Goal: Transaction & Acquisition: Purchase product/service

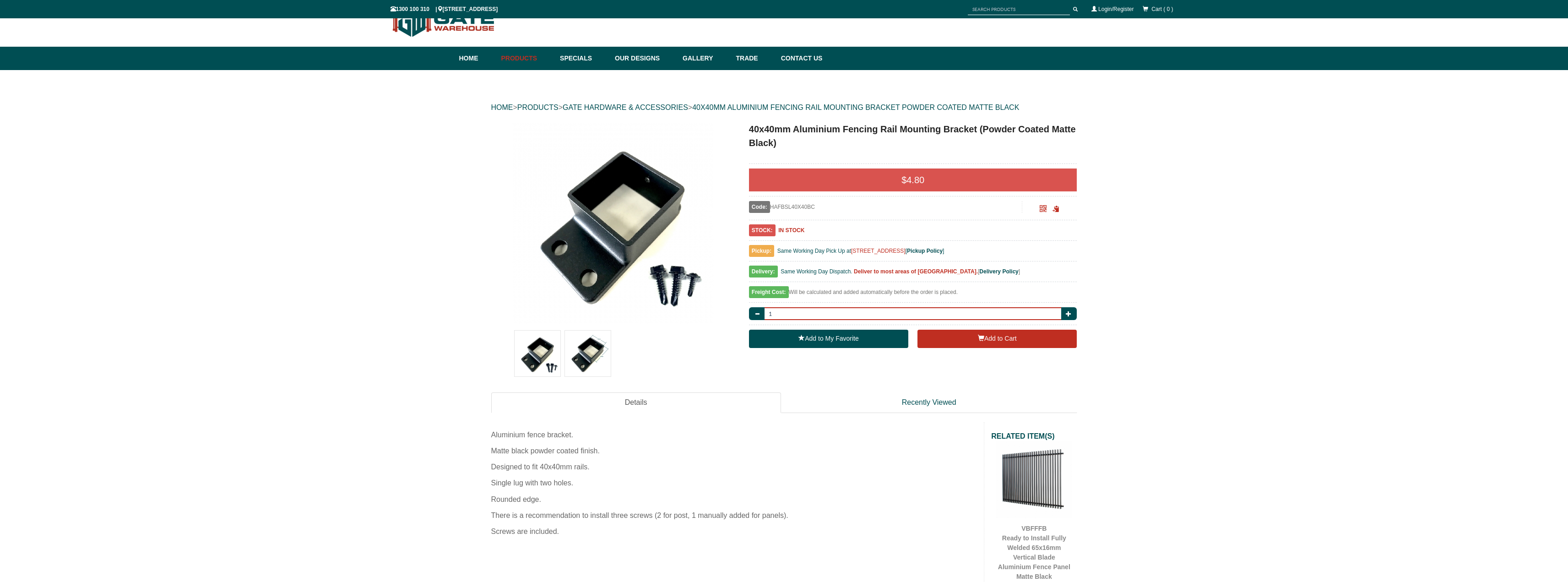
drag, startPoint x: 826, startPoint y: 309, endPoint x: 727, endPoint y: 309, distance: 99.0
click at [727, 309] on div "40x40mm Aluminium Fencing Rail Mounting Bracket (Powder Coated Matte Black)" at bounding box center [784, 583] width 586 height 922
type input "12"
click at [998, 341] on button "Add to Cart" at bounding box center [997, 339] width 159 height 18
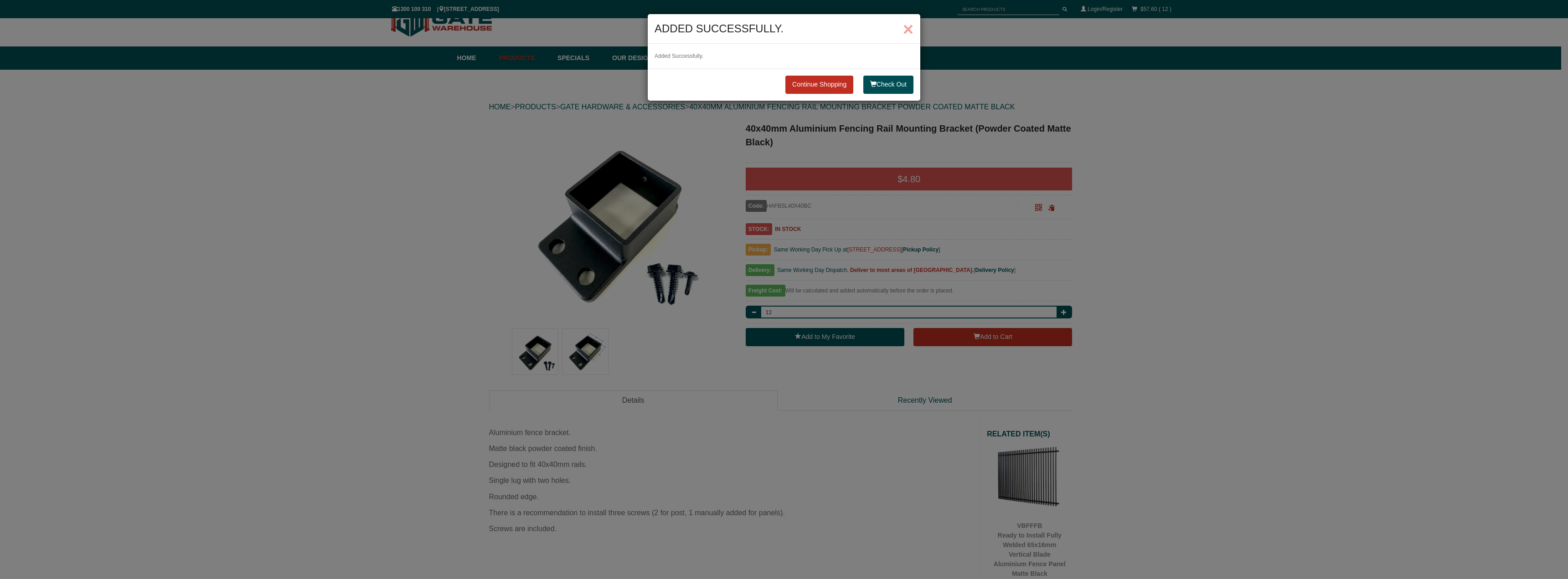
click at [906, 25] on span "×" at bounding box center [908, 29] width 11 height 20
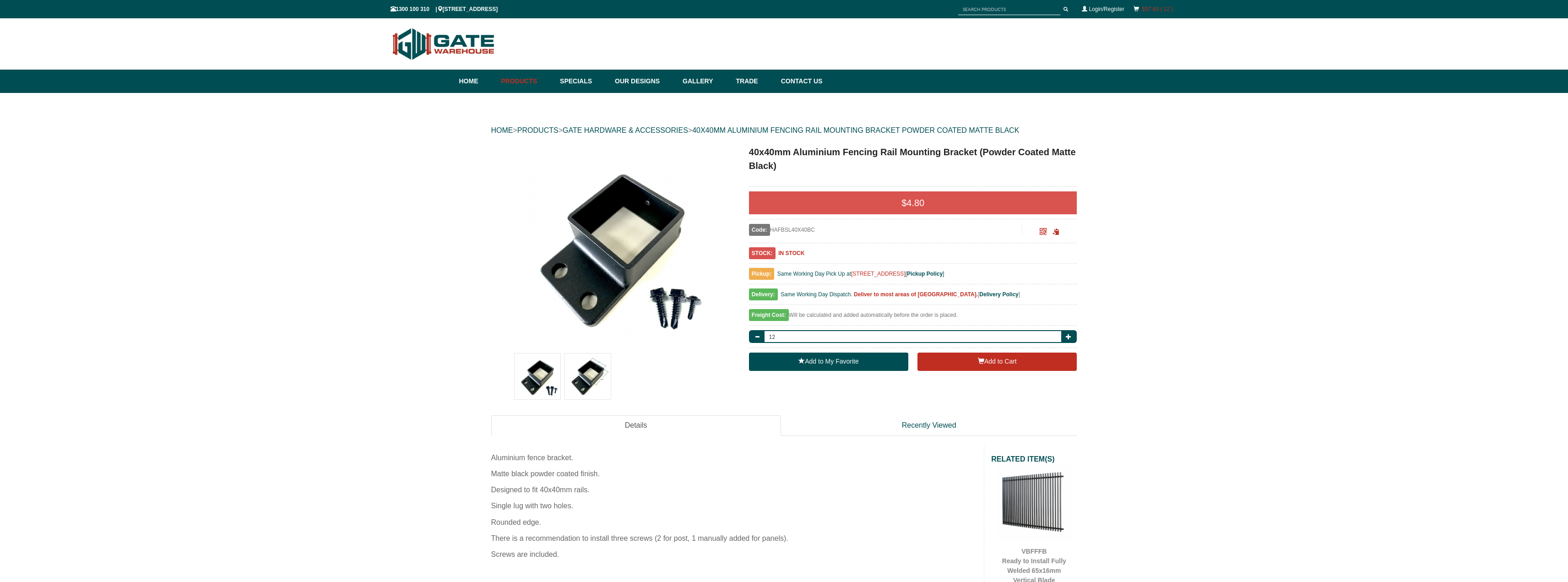
click at [1146, 6] on link "$57.60 ( 12 )" at bounding box center [1158, 8] width 31 height 6
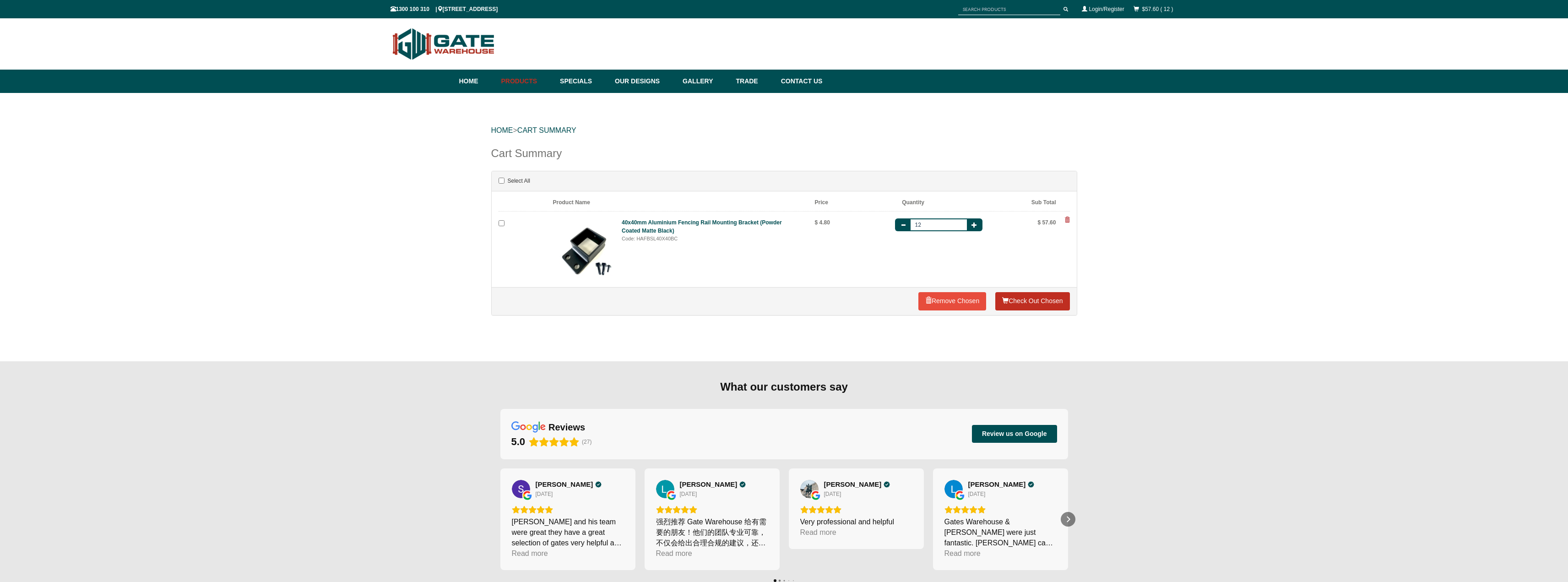
click at [1034, 299] on link "Check Out Chosen" at bounding box center [1032, 302] width 74 height 18
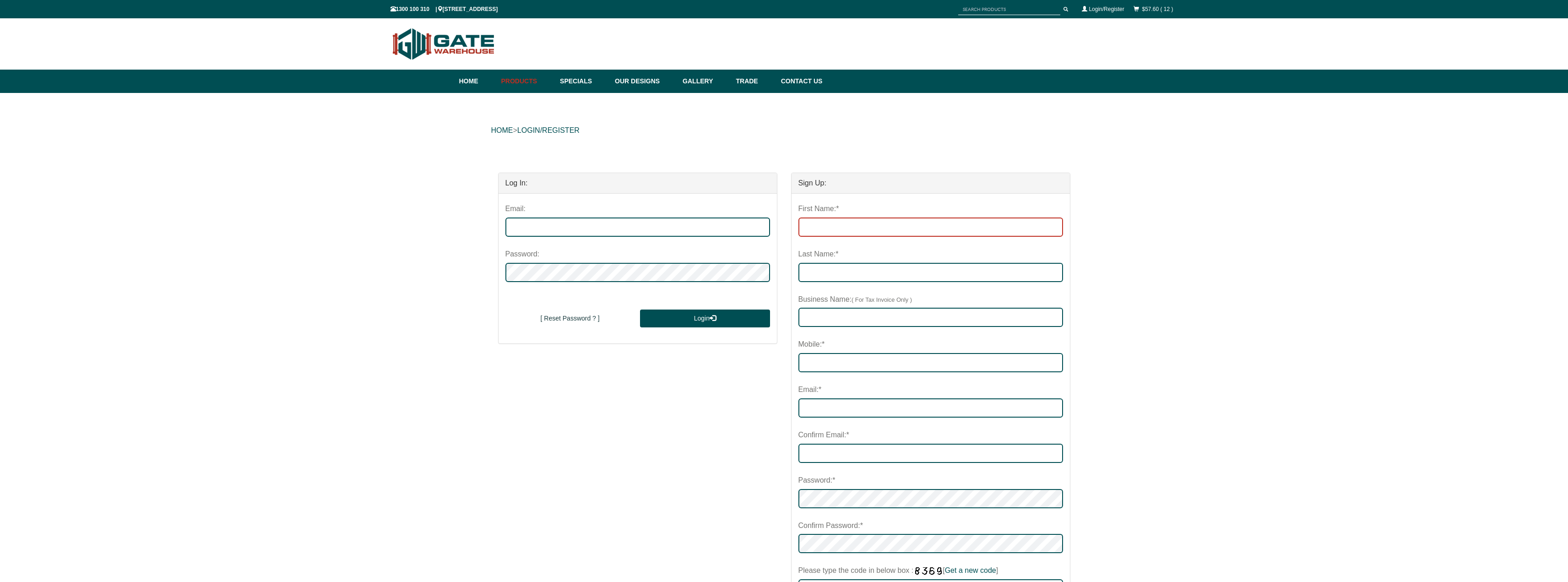
click at [831, 221] on input "First Name:*" at bounding box center [930, 227] width 265 height 19
type input "[PERSON_NAME]"
type input "0"
type input "0399261344"
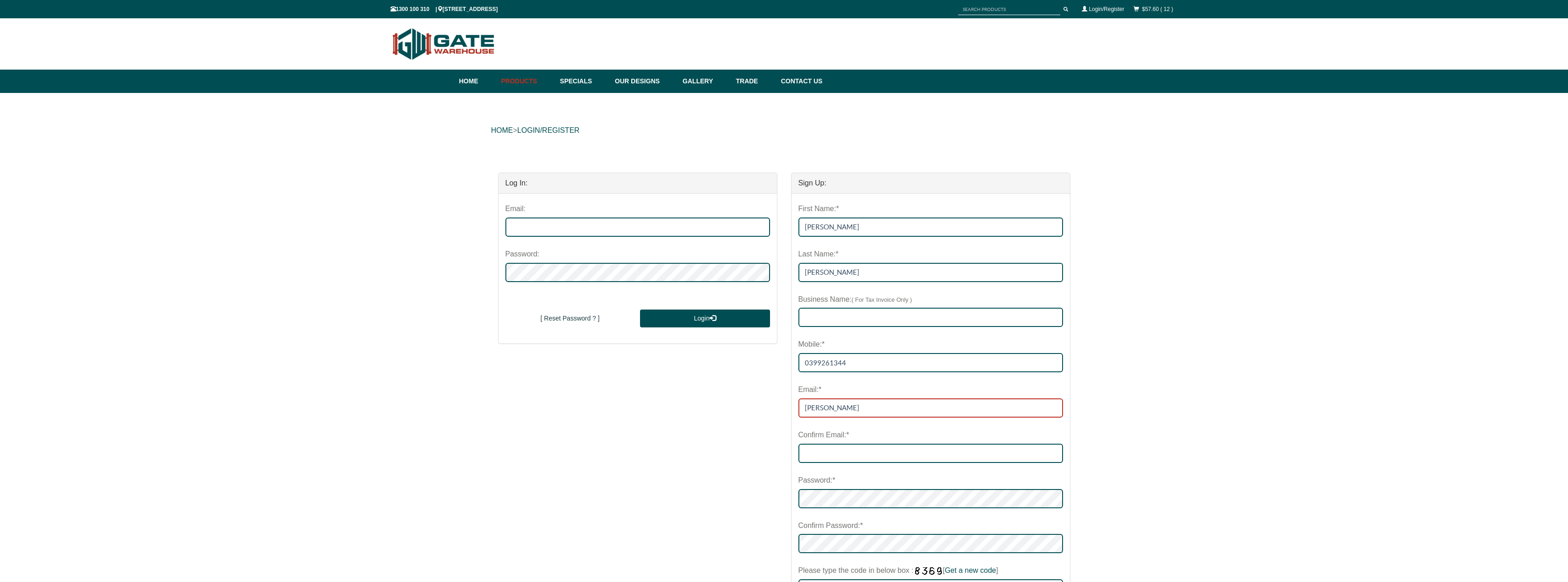
type input "justin"
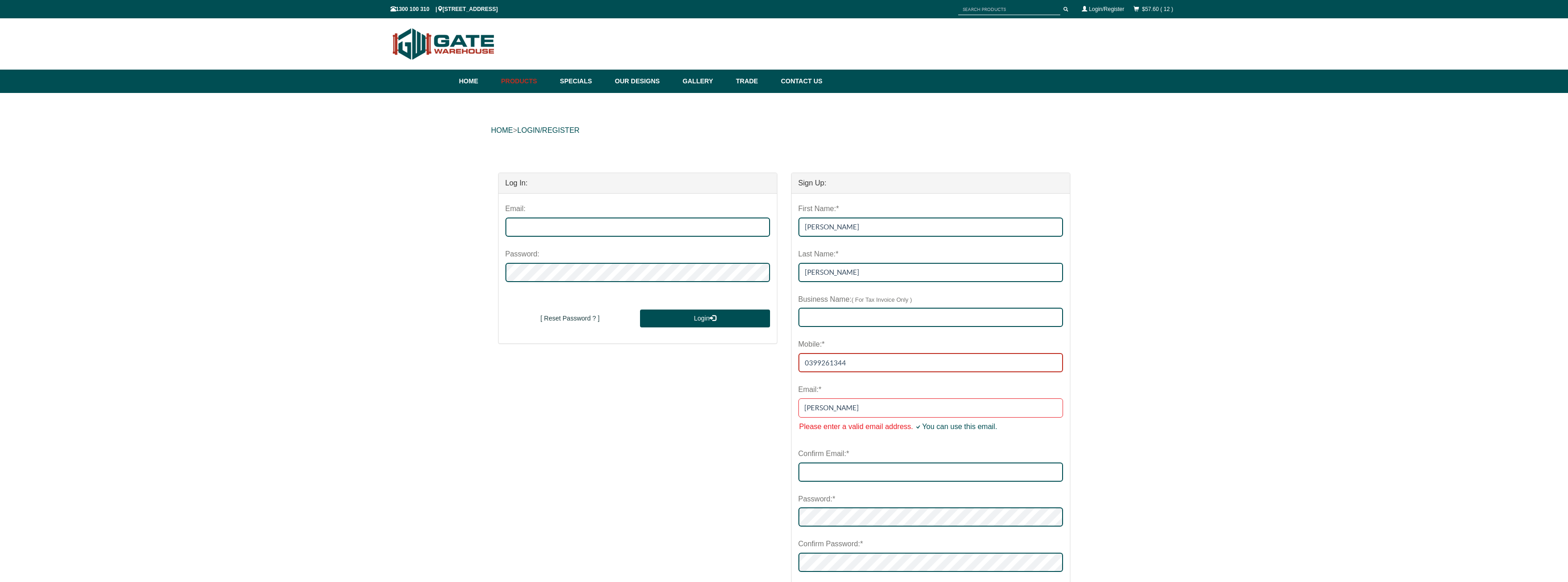
drag, startPoint x: 793, startPoint y: 367, endPoint x: 744, endPoint y: 361, distance: 49.4
click at [744, 361] on div "Log In: Email: Password: New User Sign Up [ Reset Password ? ] Login [ Reset Pa…" at bounding box center [784, 435] width 586 height 544
type input "0434976464"
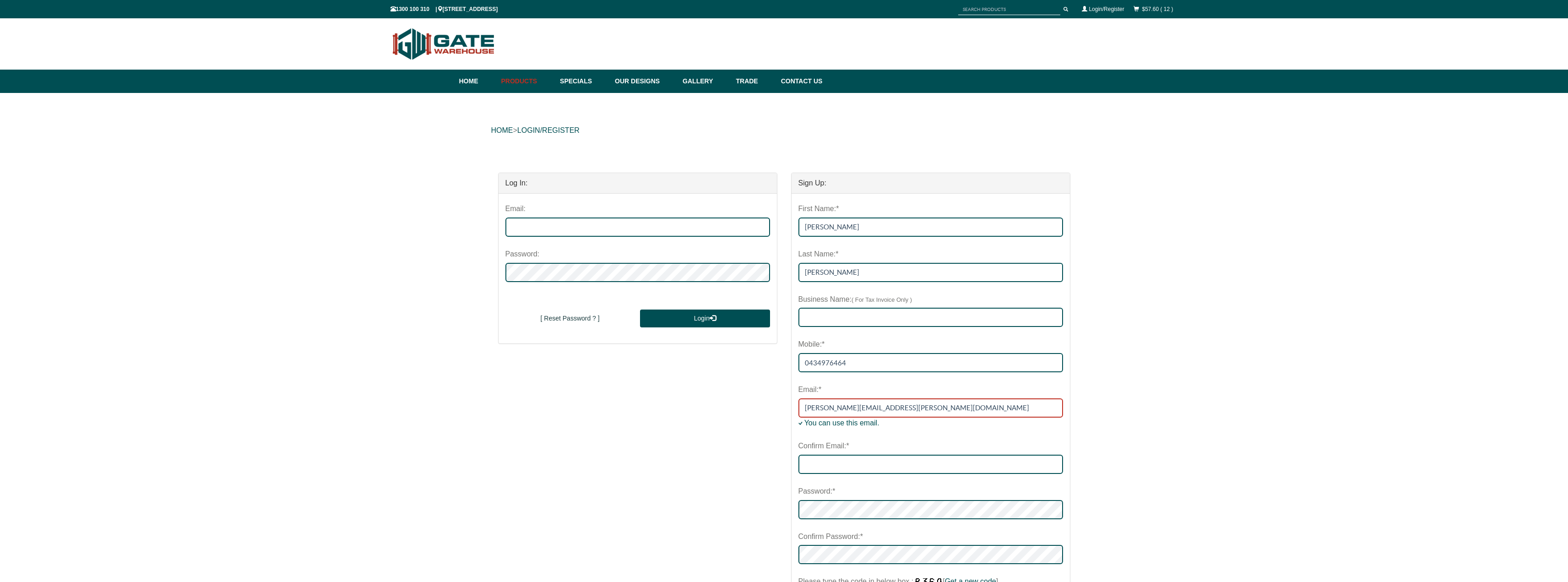
type input "justin.heenan@live.com.au"
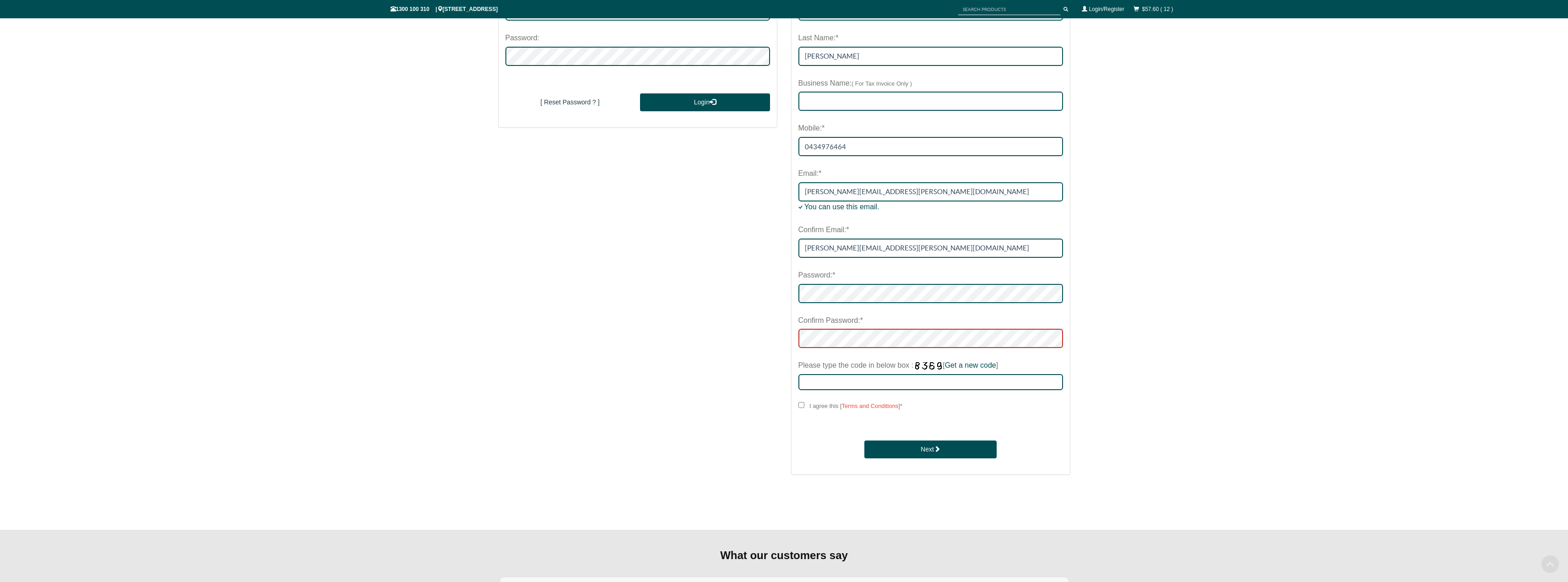
scroll to position [229, 0]
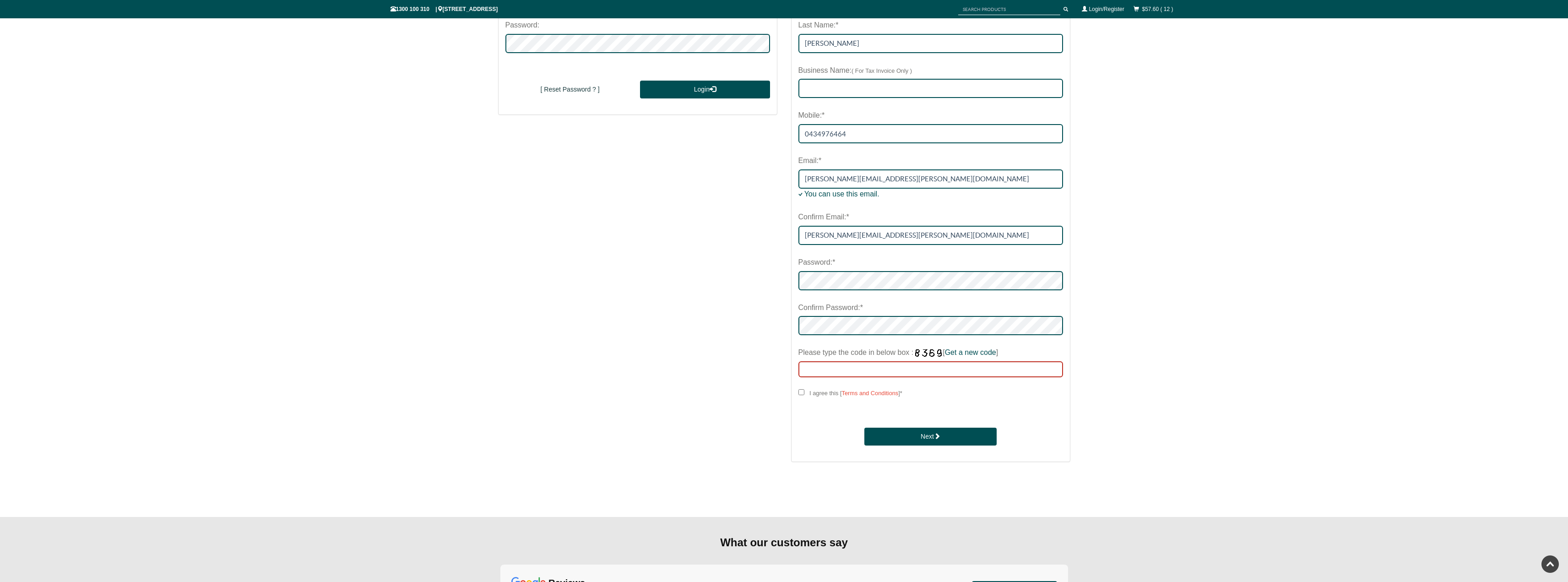
click at [896, 370] on input "Please type the code in below box : [ Get a new code ]" at bounding box center [930, 369] width 265 height 16
type input "1965"
click at [824, 394] on strong "I agree this [ Terms and Conditions ]" at bounding box center [855, 394] width 91 height 7
click at [805, 394] on input "I agree this [ Terms and Conditions ] *" at bounding box center [801, 392] width 6 height 6
checkbox input "****"
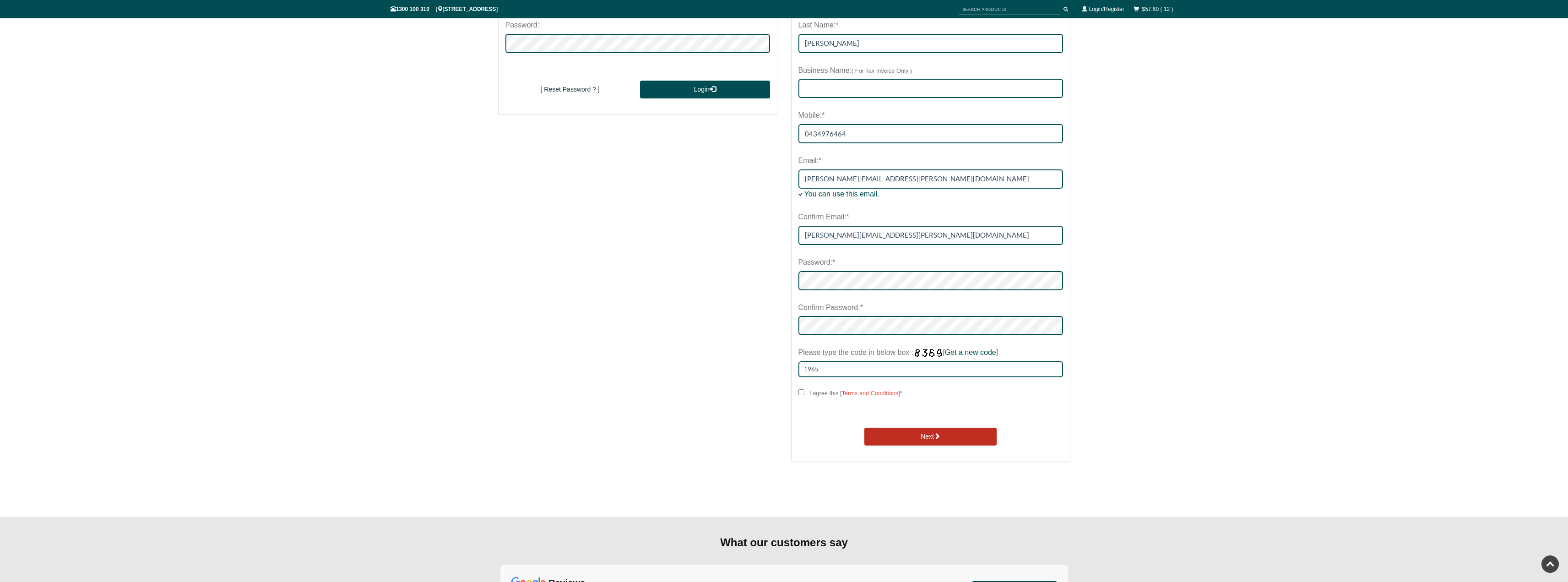
click at [915, 437] on button "Next" at bounding box center [930, 437] width 132 height 18
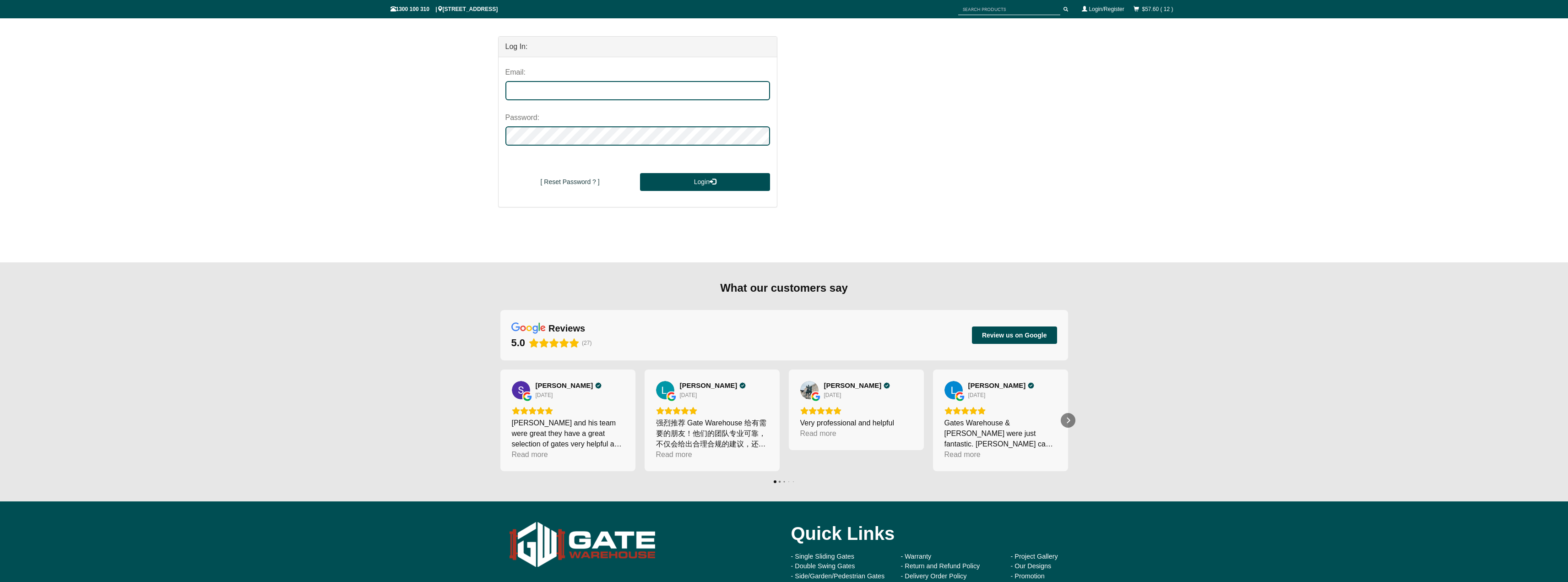
scroll to position [137, 0]
type input "justin.heenan@live.com.au"
